Goal: Information Seeking & Learning: Learn about a topic

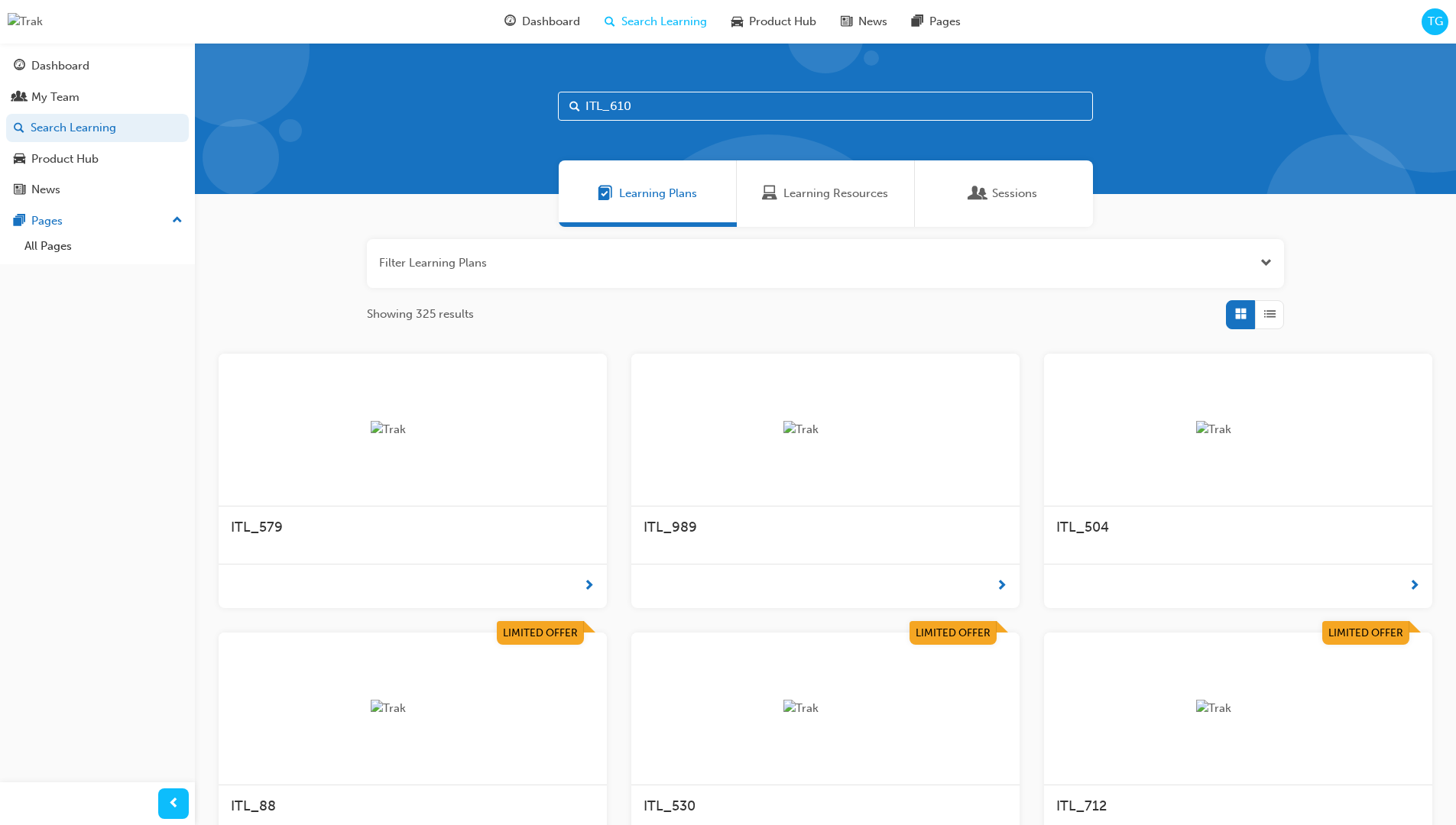
scroll to position [48, 0]
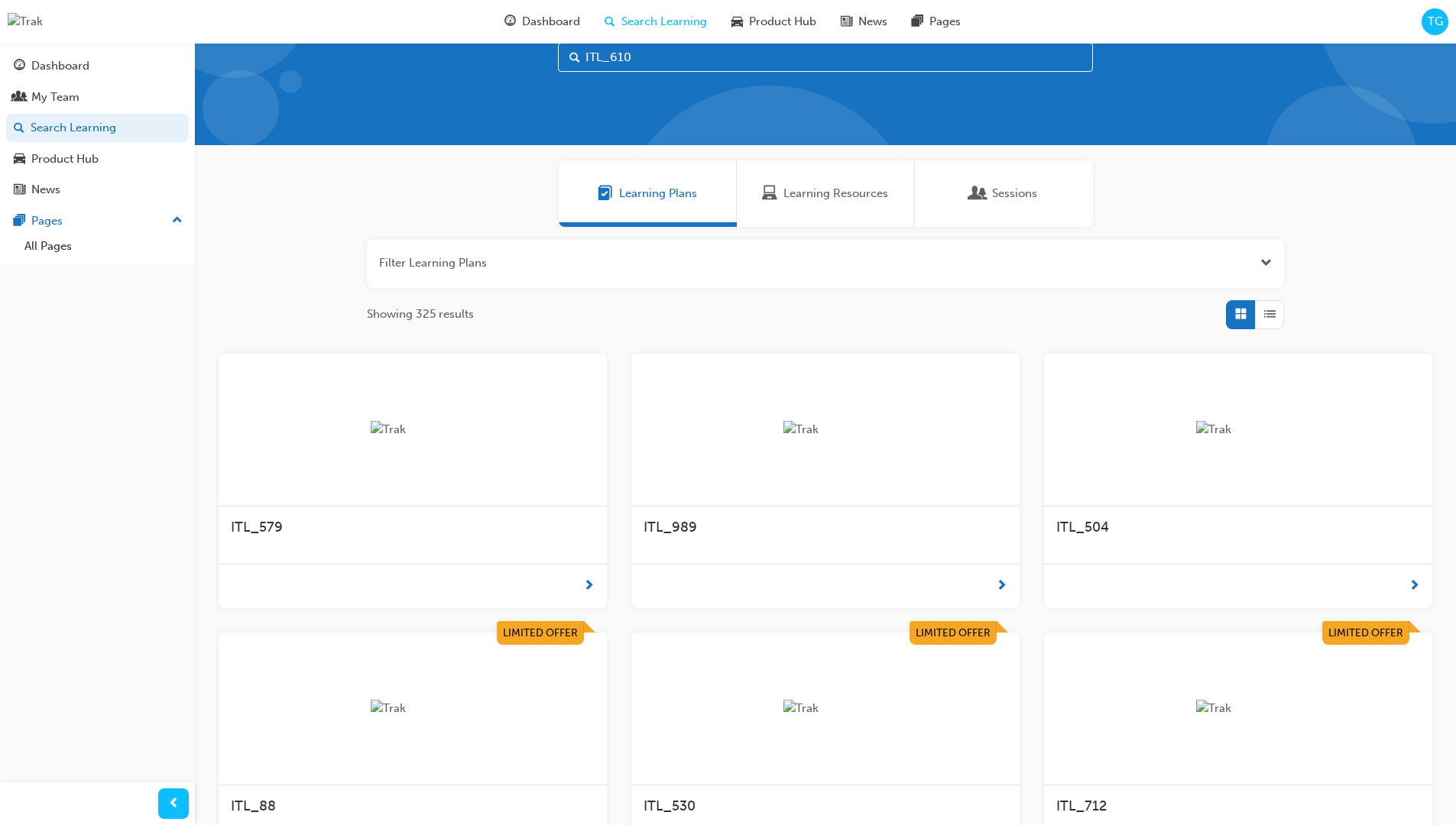
scroll to position [43, 0]
